Goal: Communication & Community: Answer question/provide support

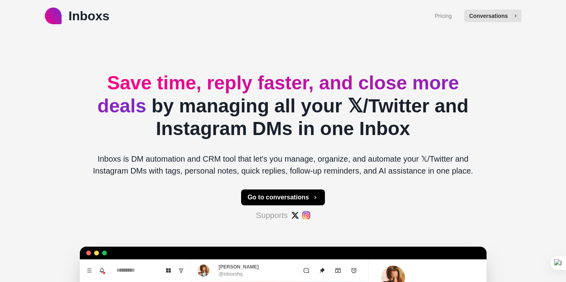
click at [490, 19] on button "Conversations" at bounding box center [492, 16] width 57 height 13
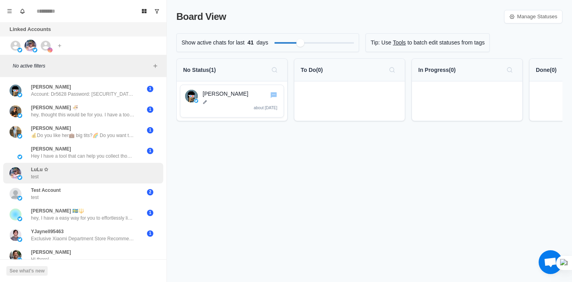
click at [68, 173] on div "LuLu ✩ test" at bounding box center [75, 173] width 131 height 14
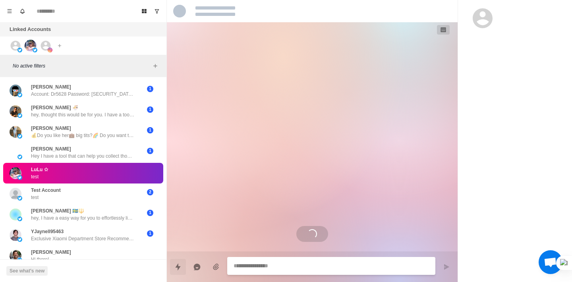
type textarea "*"
select select "**********"
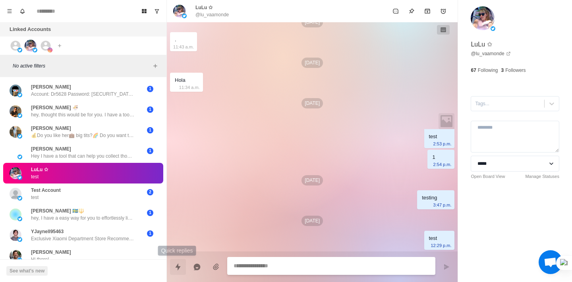
scroll to position [259, 0]
click at [442, 12] on icon "Add reminder" at bounding box center [443, 11] width 6 height 6
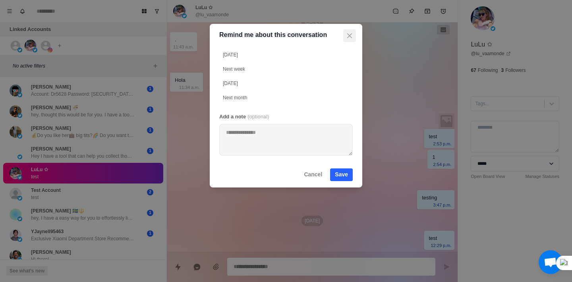
click at [348, 37] on icon "Close" at bounding box center [349, 35] width 5 height 5
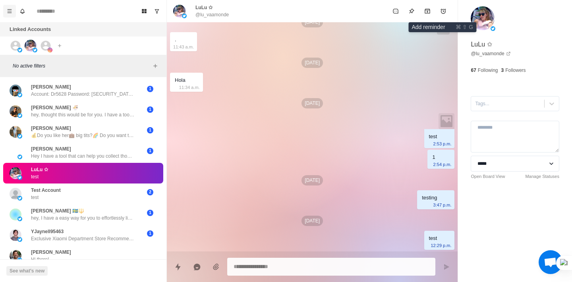
click at [11, 9] on icon "Menu" at bounding box center [10, 11] width 6 height 6
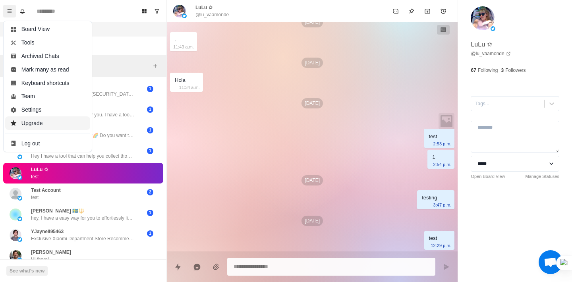
type textarea "*"
click at [30, 108] on button "Settings" at bounding box center [47, 110] width 85 height 14
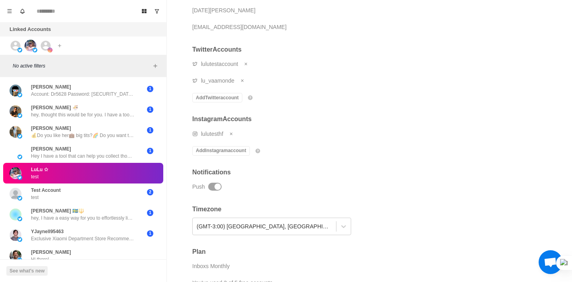
scroll to position [63, 0]
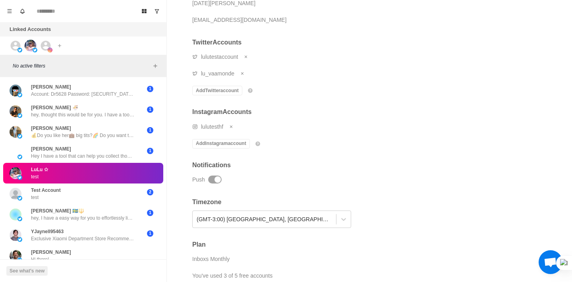
click at [104, 58] on div "No active filters" at bounding box center [83, 66] width 166 height 22
click at [149, 11] on button "Board View" at bounding box center [144, 11] width 13 height 13
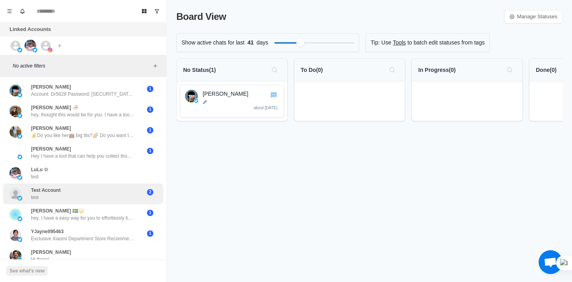
click at [69, 184] on div "Test Account test 2" at bounding box center [83, 193] width 160 height 21
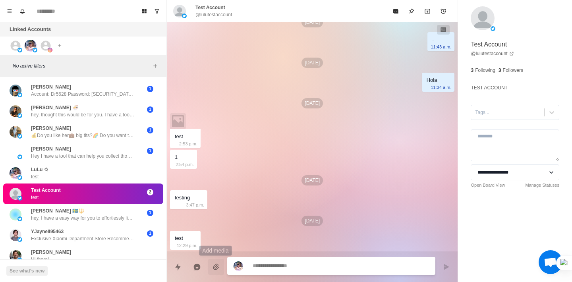
scroll to position [259, 0]
click at [199, 266] on icon "Reply with AI" at bounding box center [197, 266] width 7 height 7
type textarea "*"
type textarea "**********"
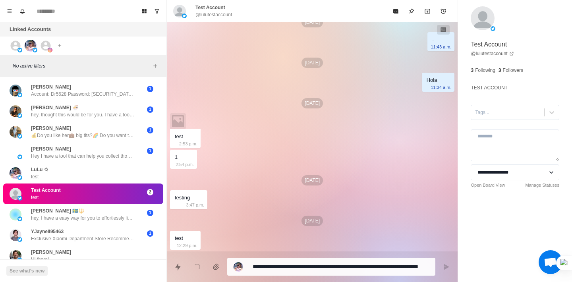
scroll to position [0, 0]
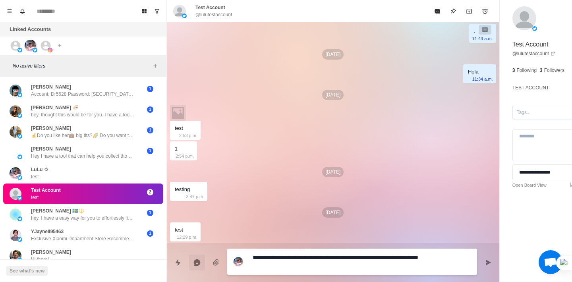
drag, startPoint x: 299, startPoint y: 266, endPoint x: 241, endPoint y: 255, distance: 58.7
click at [241, 255] on div "**********" at bounding box center [352, 262] width 250 height 26
type textarea "*"
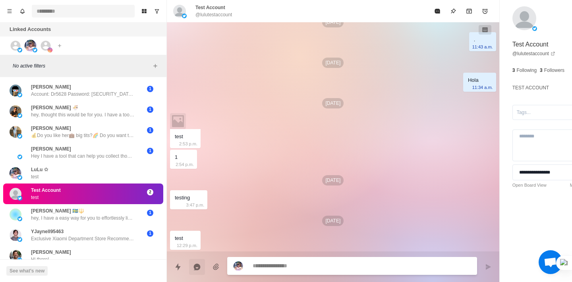
type textarea "*"
click at [147, 14] on button "Board View" at bounding box center [144, 11] width 13 height 13
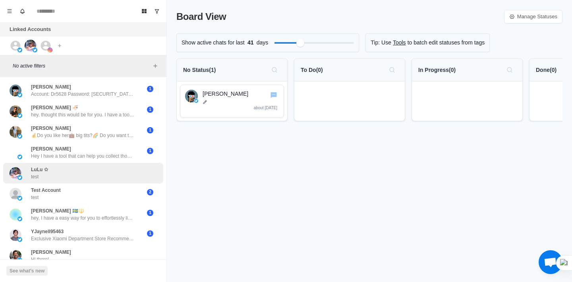
click at [35, 176] on p "test" at bounding box center [35, 176] width 8 height 7
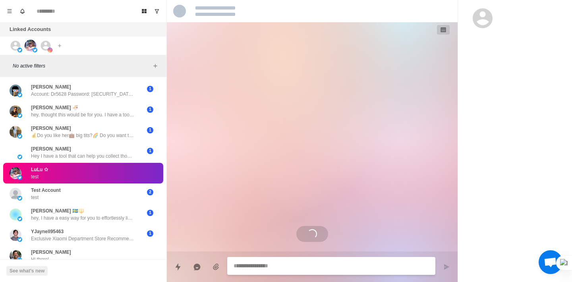
type textarea "*"
select select "**********"
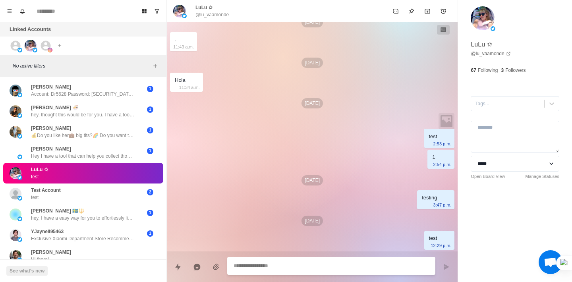
scroll to position [259, 0]
type textarea "*"
